Goal: Check status

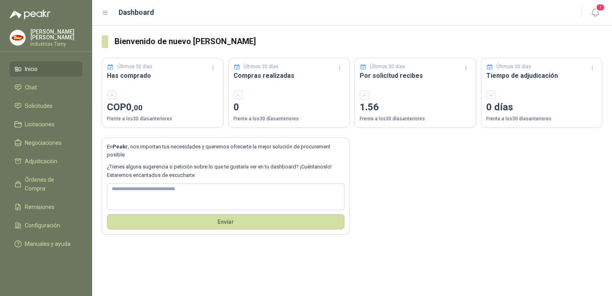
drag, startPoint x: 503, startPoint y: 103, endPoint x: 428, endPoint y: 91, distance: 76.4
click at [428, 91] on div "-" at bounding box center [415, 95] width 111 height 10
drag, startPoint x: 534, startPoint y: 0, endPoint x: 500, endPoint y: 147, distance: 150.6
click at [500, 147] on div "En Peakr , nos importan tus necesidades y queremos ofrecerte la mejor solución …" at bounding box center [352, 181] width 501 height 107
drag, startPoint x: 530, startPoint y: 0, endPoint x: 551, endPoint y: 28, distance: 34.9
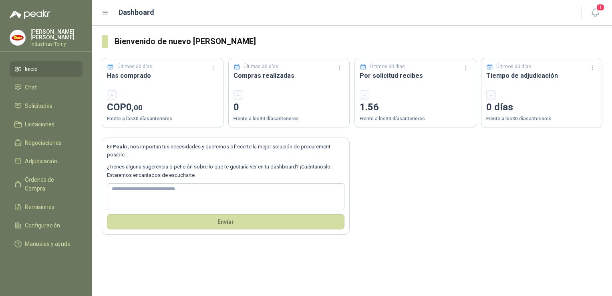
click at [537, 38] on h3 "Bienvenido de nuevo [PERSON_NAME]" at bounding box center [359, 41] width 488 height 12
drag, startPoint x: 578, startPoint y: 0, endPoint x: 354, endPoint y: 20, distance: 225.6
click at [354, 20] on header "Dashboard 1" at bounding box center [352, 13] width 520 height 26
click at [588, 81] on div "Últimos 30 días Tiempo de adjudicación - 0 días Frente a los 30 días anteriores" at bounding box center [542, 93] width 122 height 70
click at [26, 111] on link "Solicitudes" at bounding box center [46, 105] width 73 height 15
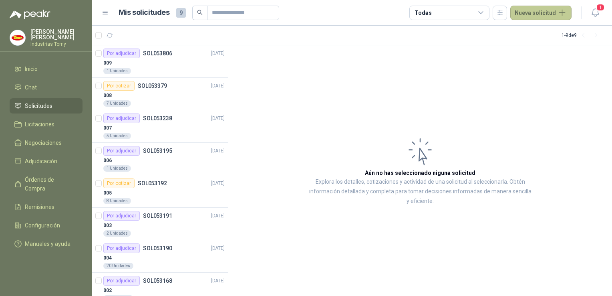
click at [538, 11] on button "Nueva solicitud" at bounding box center [540, 13] width 61 height 14
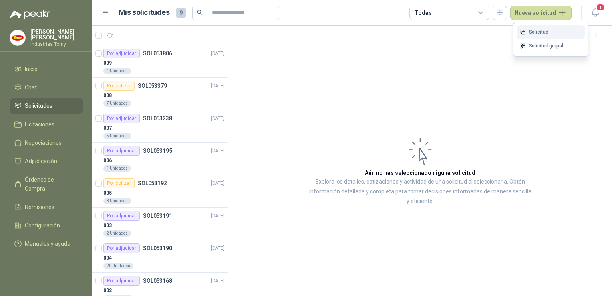
click at [536, 32] on link "Solicitud" at bounding box center [551, 32] width 68 height 14
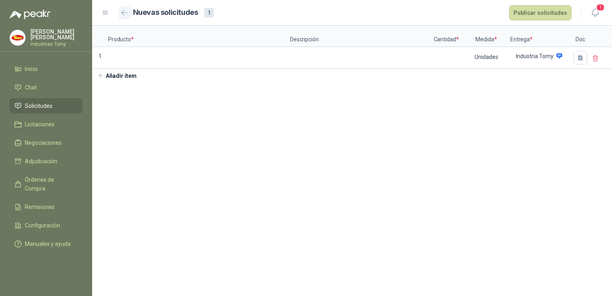
click at [127, 12] on icon "button" at bounding box center [124, 13] width 7 height 6
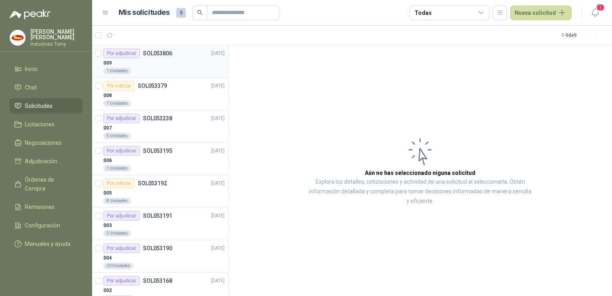
click at [151, 54] on p "SOL053806" at bounding box center [157, 53] width 29 height 6
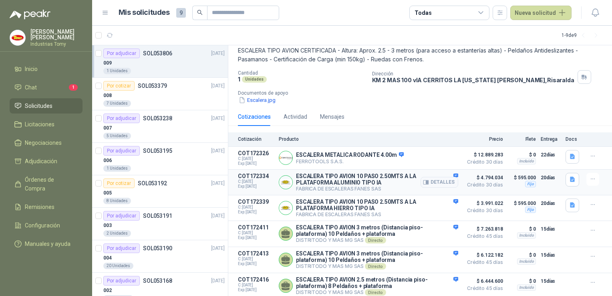
scroll to position [79, 0]
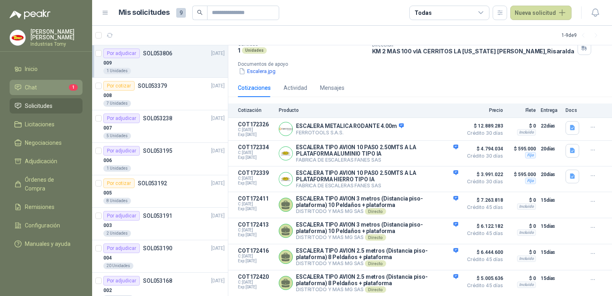
click at [38, 87] on li "Chat 1" at bounding box center [45, 87] width 63 height 9
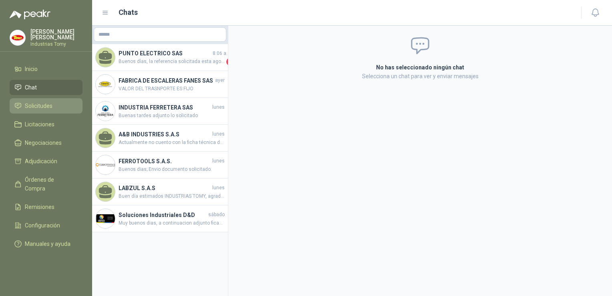
click at [25, 106] on span "Solicitudes" at bounding box center [39, 105] width 28 height 9
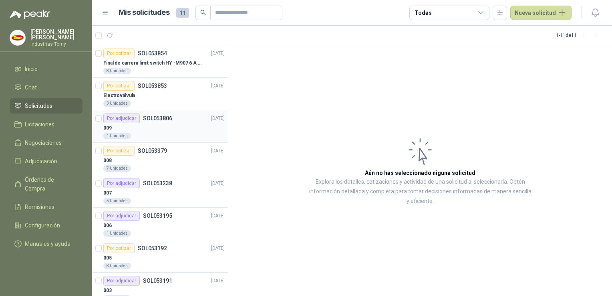
click at [155, 131] on div "009" at bounding box center [163, 128] width 121 height 10
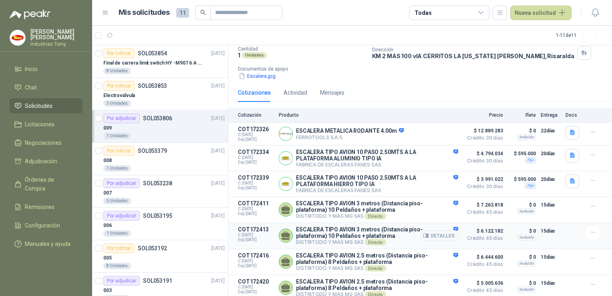
scroll to position [79, 0]
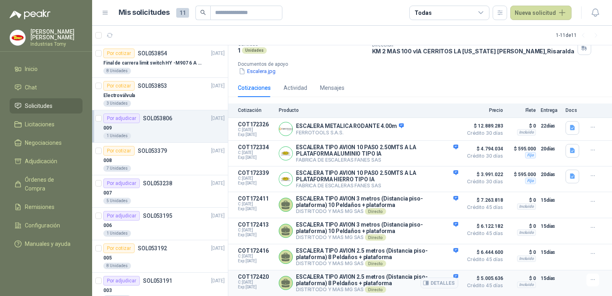
click at [472, 283] on span "Crédito 45 días" at bounding box center [483, 285] width 40 height 5
click at [590, 124] on icon "button" at bounding box center [593, 127] width 7 height 7
click at [432, 125] on button "Detalles" at bounding box center [440, 128] width 38 height 11
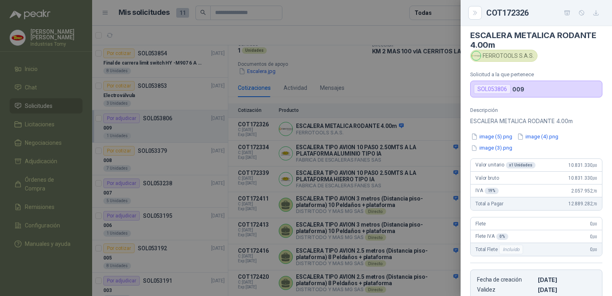
scroll to position [0, 0]
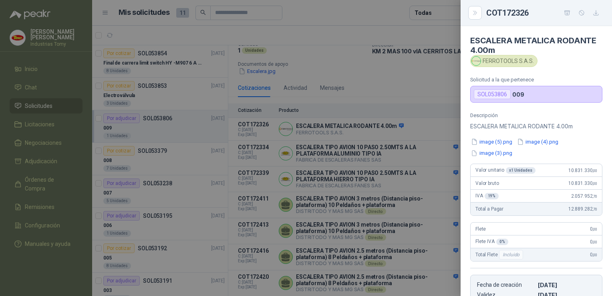
click at [561, 217] on div "Descripción ESCALERA METALICA RODANTE 4.00m image (5).png image (4).png image (…" at bounding box center [536, 213] width 151 height 203
click at [479, 12] on button "Close" at bounding box center [475, 13] width 14 height 14
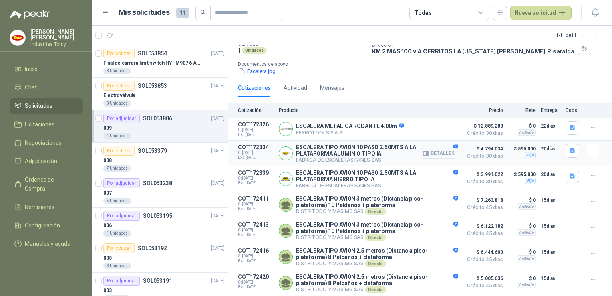
click at [482, 144] on span "$ 4.794.034" at bounding box center [483, 149] width 40 height 10
click at [436, 148] on button "Detalles" at bounding box center [440, 153] width 38 height 11
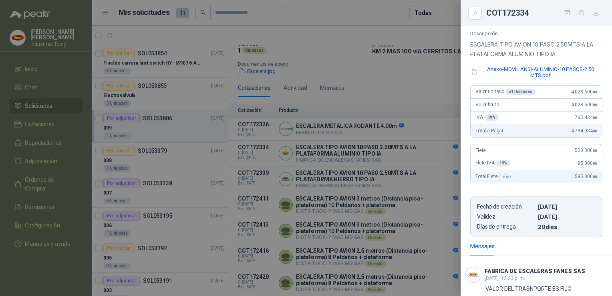
scroll to position [0, 0]
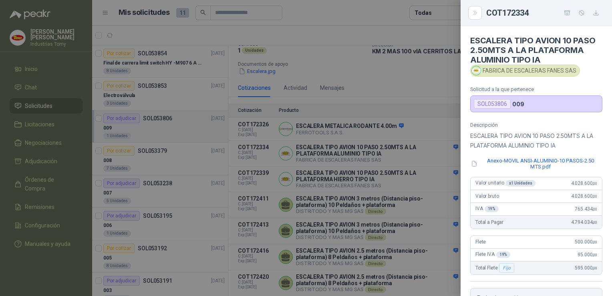
click at [483, 8] on div "COT172334" at bounding box center [536, 12] width 132 height 13
click at [484, 8] on div "COT172334" at bounding box center [536, 12] width 132 height 13
click at [482, 12] on button "Close" at bounding box center [475, 13] width 14 height 14
